Goal: Task Accomplishment & Management: Complete application form

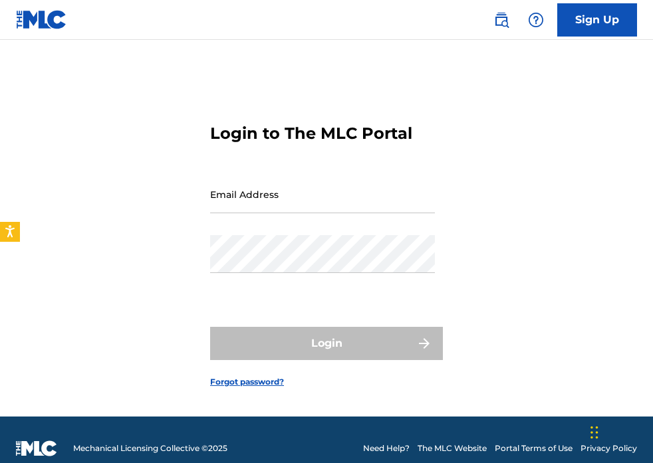
click at [614, 19] on link "Sign Up" at bounding box center [597, 19] width 80 height 33
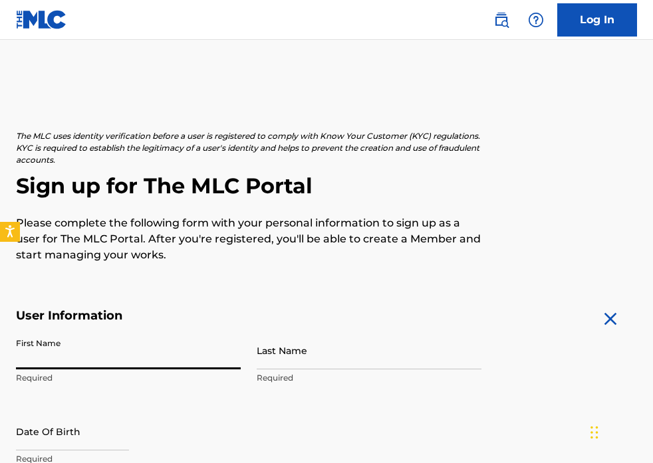
click at [122, 354] on input "First Name" at bounding box center [128, 351] width 225 height 38
type input "[PERSON_NAME]"
type input "[STREET_ADDRESS][PERSON_NAME]"
type input "[GEOGRAPHIC_DATA]"
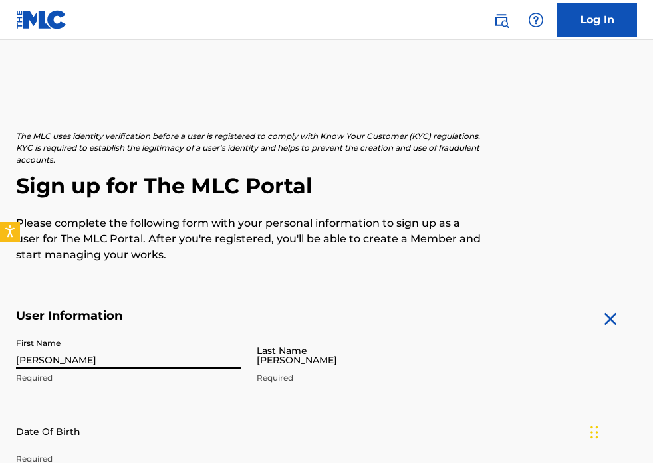
type input "[GEOGRAPHIC_DATA]"
type input "[US_STATE]"
type input "20866"
type input "301"
type input "3952067"
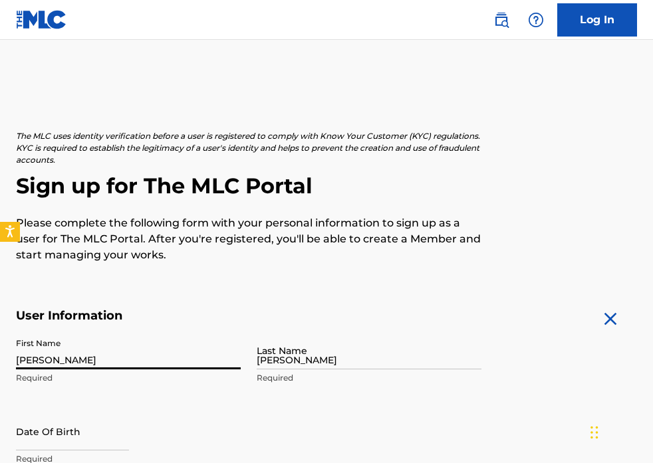
type input "[EMAIL_ADDRESS][DOMAIN_NAME]"
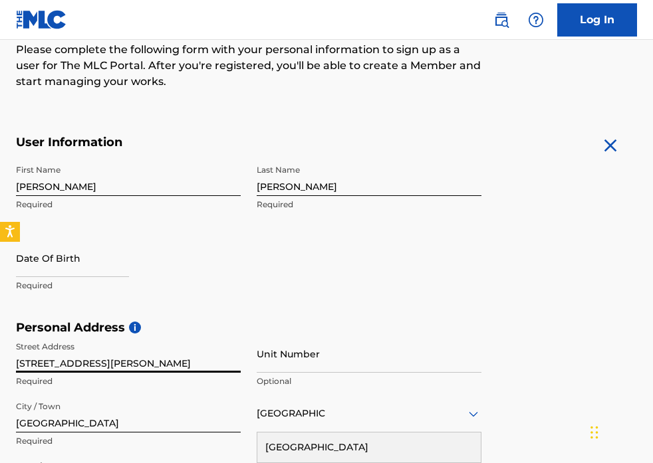
drag, startPoint x: 160, startPoint y: 362, endPoint x: -70, endPoint y: 326, distance: 233.3
click at [0, 290] on html "Press Option+1 for screen-reader mode, Option+0 to cancel Accessibility Screen-…" at bounding box center [326, 58] width 653 height 463
type input "[STREET_ADDRESS]"
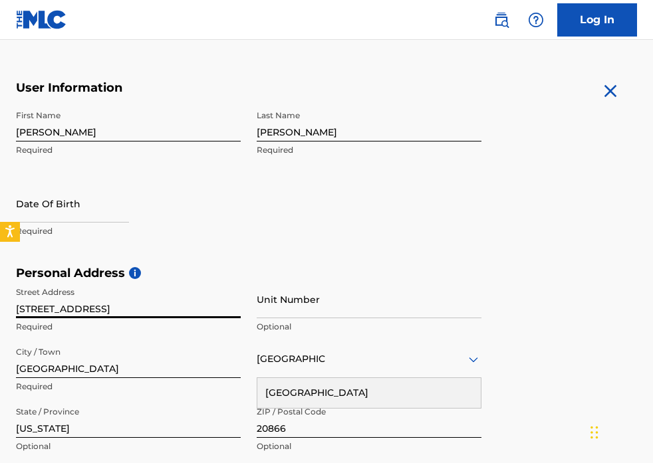
scroll to position [233, 0]
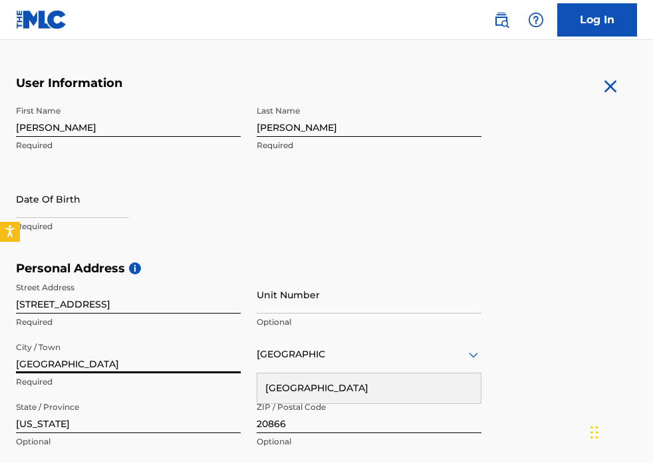
drag, startPoint x: 98, startPoint y: 369, endPoint x: -92, endPoint y: 350, distance: 191.0
type input "[PERSON_NAME]"
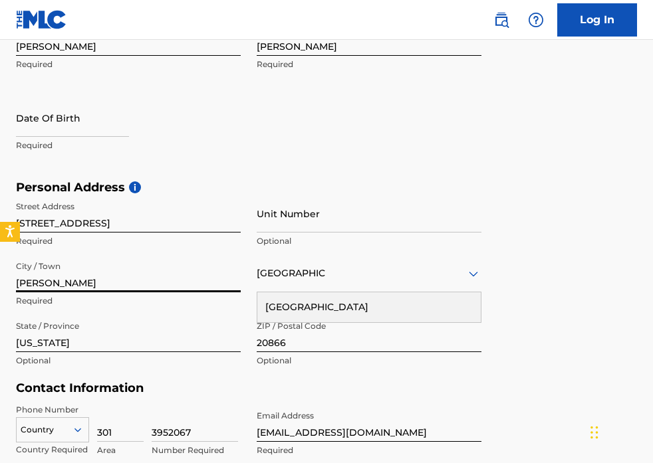
scroll to position [317, 0]
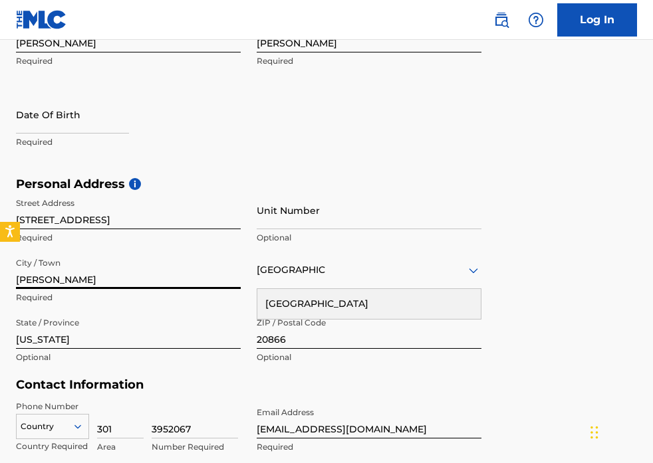
click at [311, 342] on input "20866" at bounding box center [369, 330] width 225 height 38
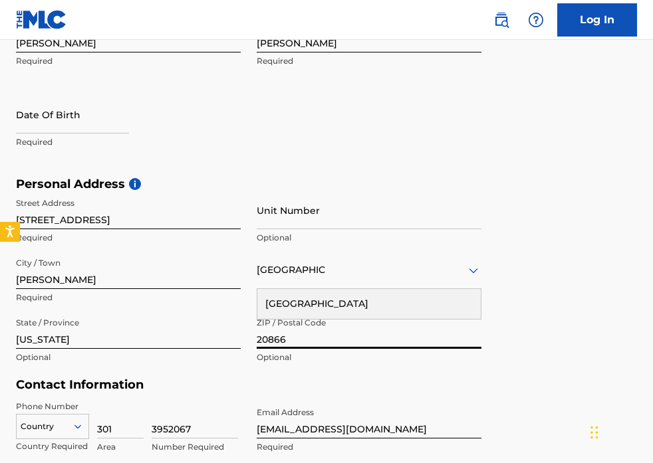
type input "20706"
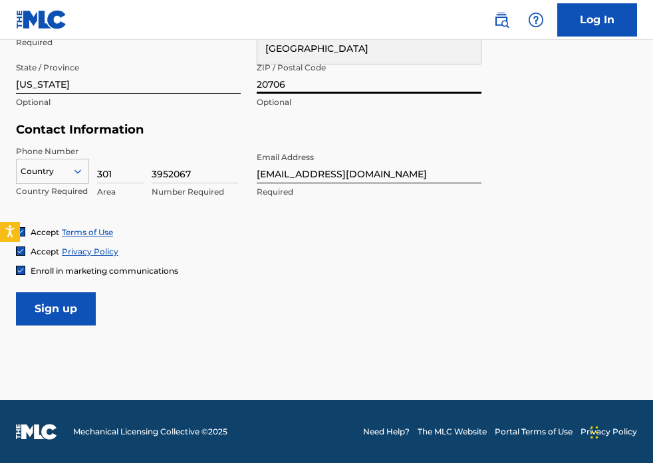
scroll to position [225, 0]
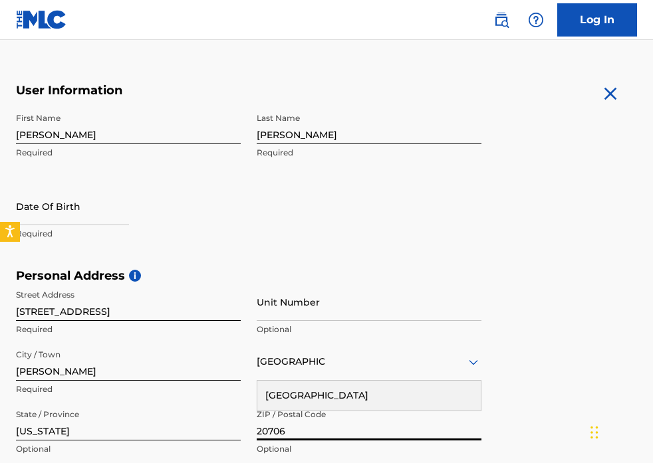
click at [67, 211] on input "text" at bounding box center [72, 206] width 113 height 38
select select "8"
select select "2025"
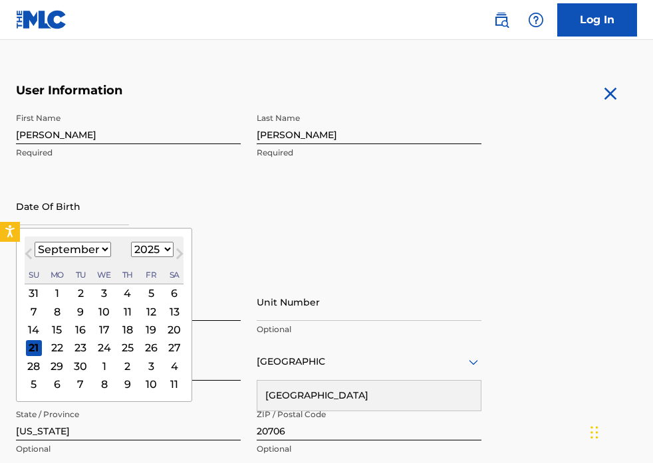
click at [93, 251] on select "January February March April May June July August September October November De…" at bounding box center [73, 249] width 76 height 15
select select "10"
click at [35, 242] on select "January February March April May June July August September October November De…" at bounding box center [73, 249] width 76 height 15
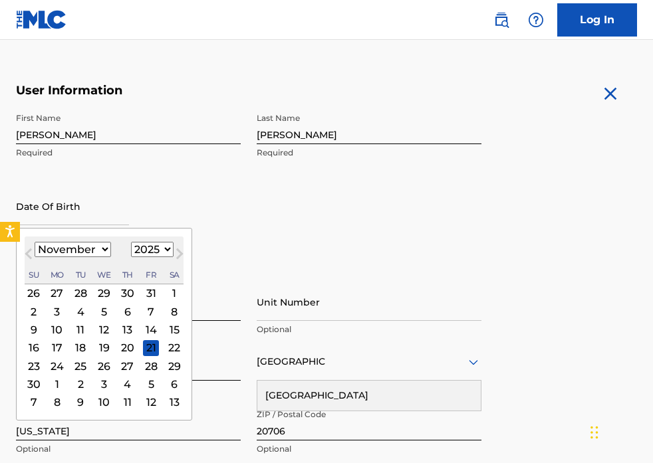
click at [154, 247] on select "1899 1900 1901 1902 1903 1904 1905 1906 1907 1908 1909 1910 1911 1912 1913 1914…" at bounding box center [152, 249] width 43 height 15
select select "1995"
click at [131, 242] on select "1899 1900 1901 1902 1903 1904 1905 1906 1907 1908 1909 1910 1911 1912 1913 1914…" at bounding box center [152, 249] width 43 height 15
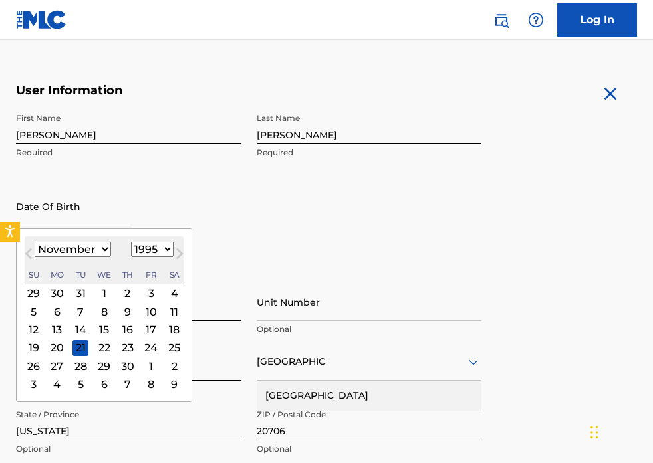
click at [56, 334] on div "13" at bounding box center [57, 330] width 16 height 16
type input "[DATE]"
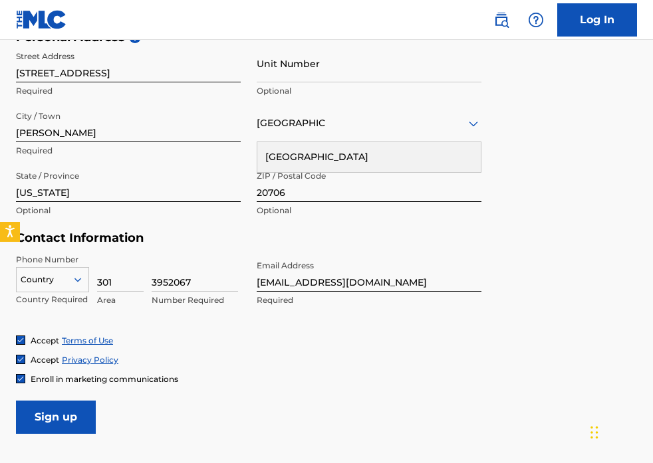
scroll to position [465, 0]
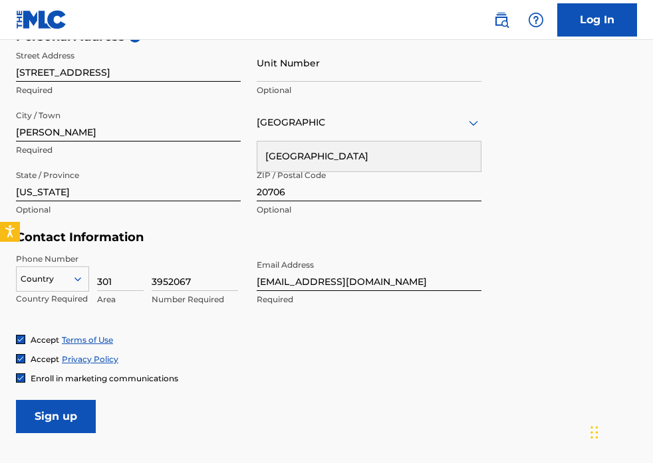
click at [21, 382] on div "Enroll in marketing communications" at bounding box center [97, 378] width 162 height 11
click at [21, 380] on img at bounding box center [21, 378] width 8 height 8
click at [80, 416] on input "Sign up" at bounding box center [56, 416] width 80 height 33
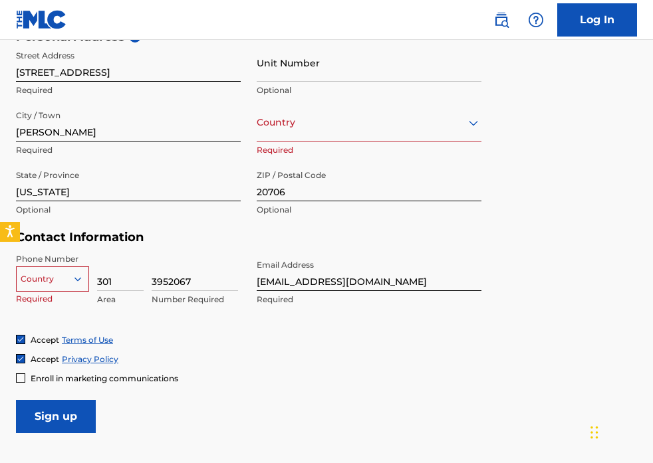
click at [73, 294] on p "Required" at bounding box center [52, 299] width 73 height 12
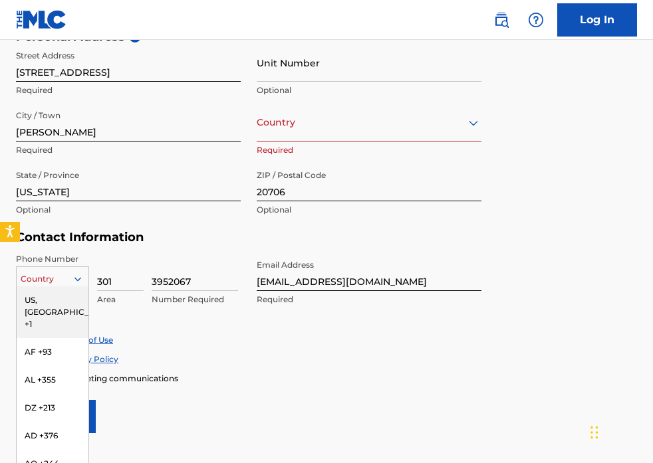
scroll to position [487, 0]
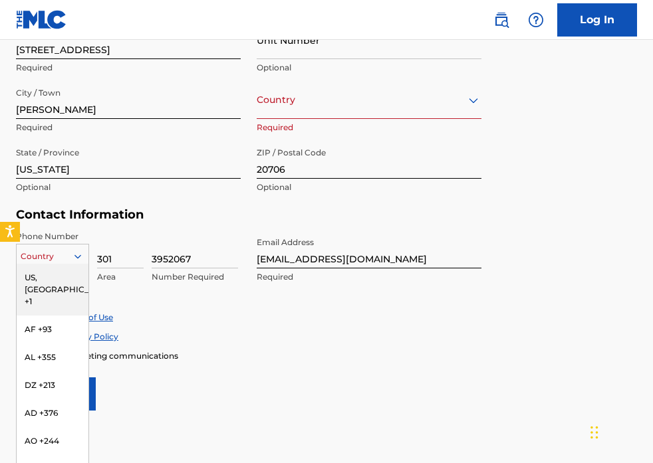
click at [70, 264] on div "US, [GEOGRAPHIC_DATA] +1, 1 of 216. 216 results available. Use Up and Down to c…" at bounding box center [52, 254] width 73 height 20
click at [49, 275] on div "US, [GEOGRAPHIC_DATA] +1" at bounding box center [53, 290] width 72 height 52
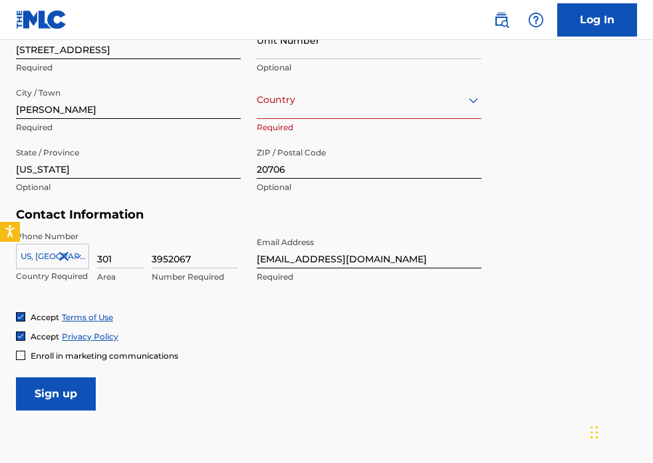
click at [70, 397] on input "Sign up" at bounding box center [56, 394] width 80 height 33
type input "[GEOGRAPHIC_DATA]"
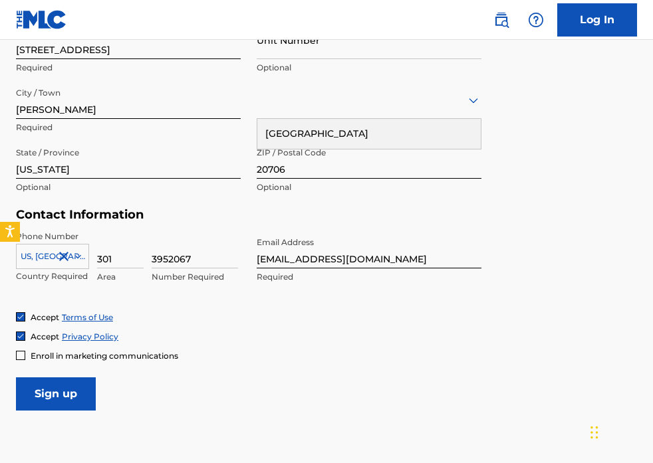
click at [70, 400] on input "Sign up" at bounding box center [56, 394] width 80 height 33
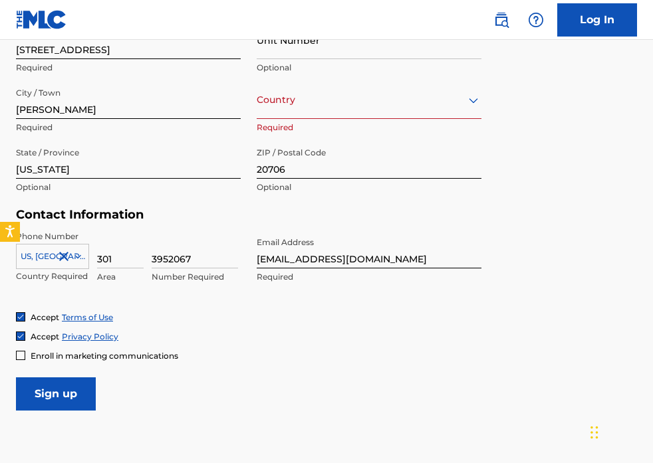
click at [463, 105] on div at bounding box center [369, 100] width 225 height 17
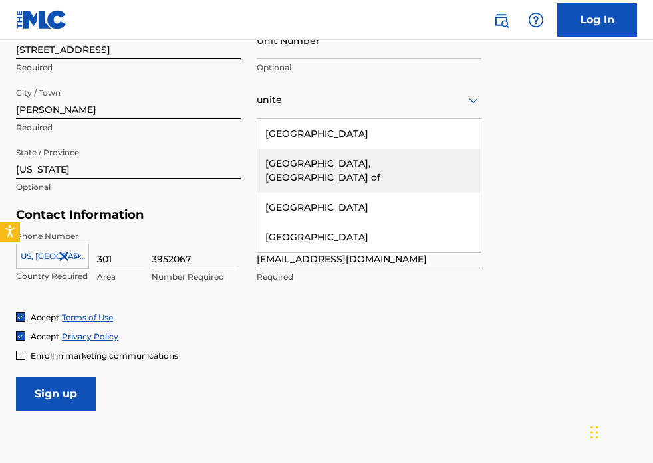
type input "unite"
click at [509, 128] on div "Personal Address i Street Address [STREET_ADDRESS] Required Unit Number Optiona…" at bounding box center [326, 107] width 621 height 201
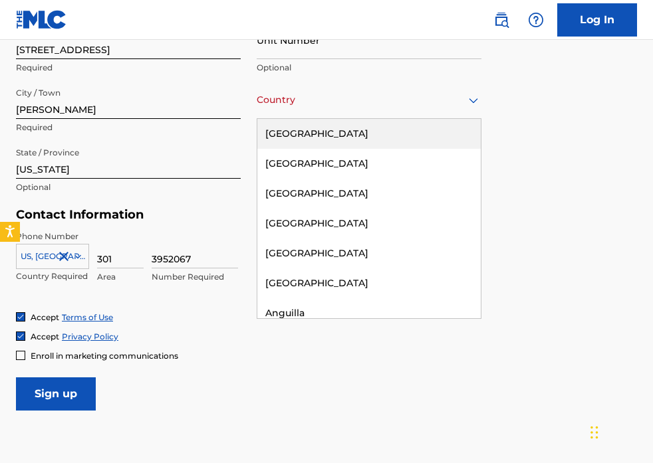
click at [343, 105] on div at bounding box center [369, 100] width 225 height 17
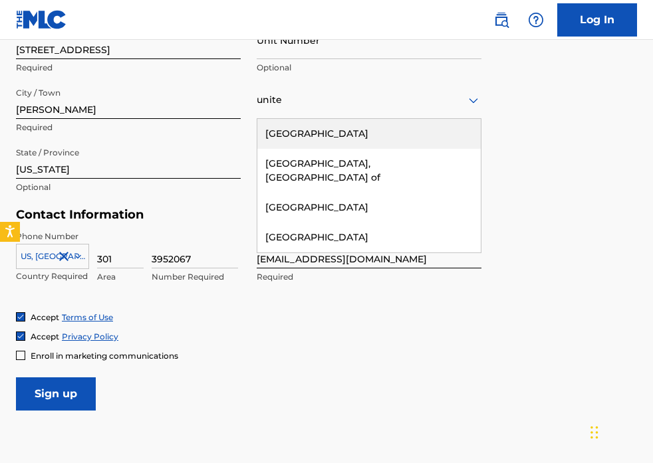
type input "united"
click at [437, 134] on div "[GEOGRAPHIC_DATA]" at bounding box center [368, 134] width 223 height 30
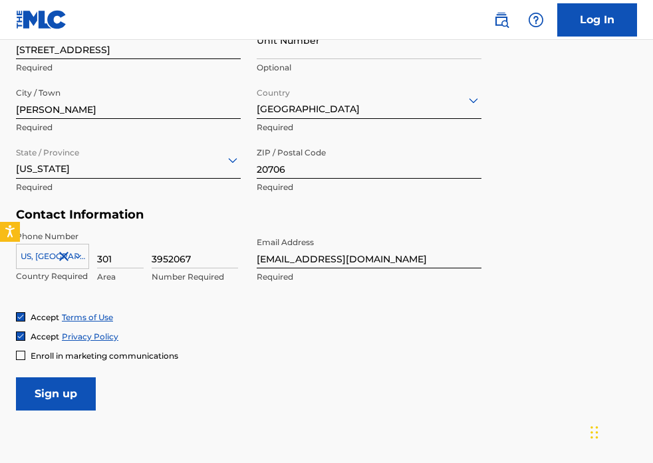
click at [57, 396] on input "Sign up" at bounding box center [56, 394] width 80 height 33
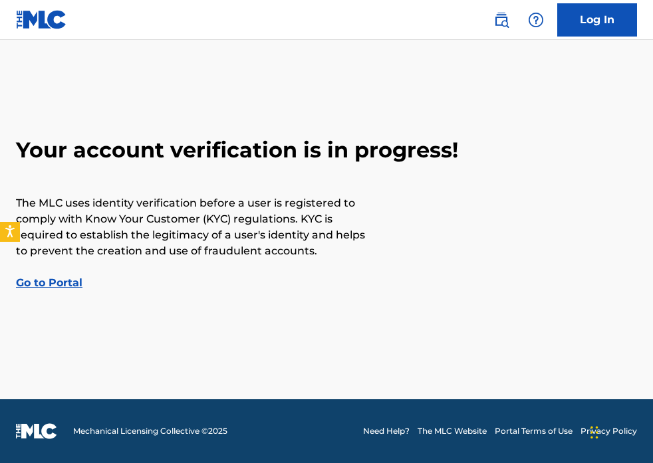
click at [66, 282] on link "Go to Portal" at bounding box center [49, 283] width 66 height 13
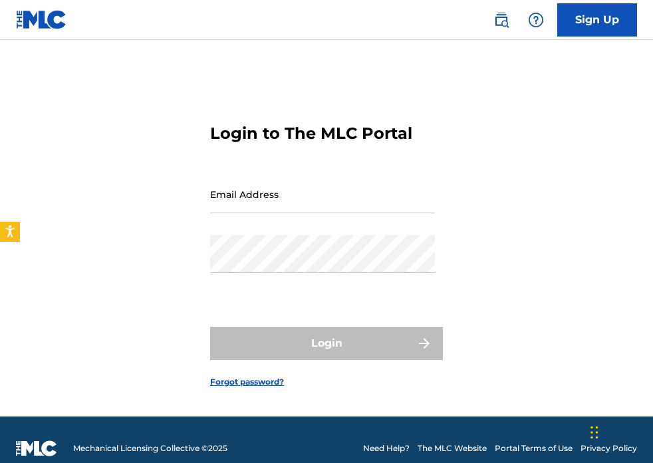
click at [34, 23] on img at bounding box center [41, 19] width 51 height 19
